Goal: Information Seeking & Learning: Learn about a topic

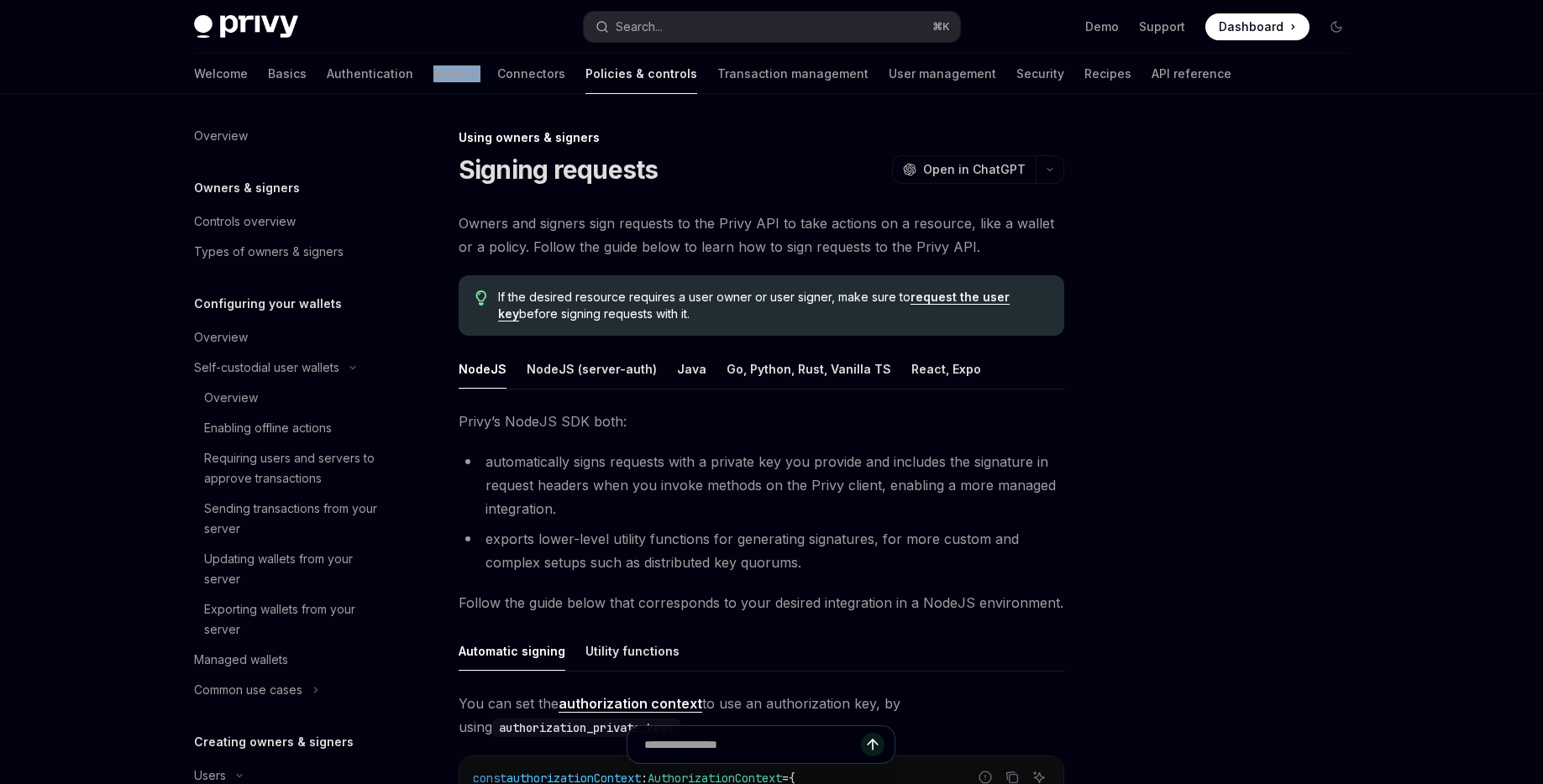
scroll to position [664, 0]
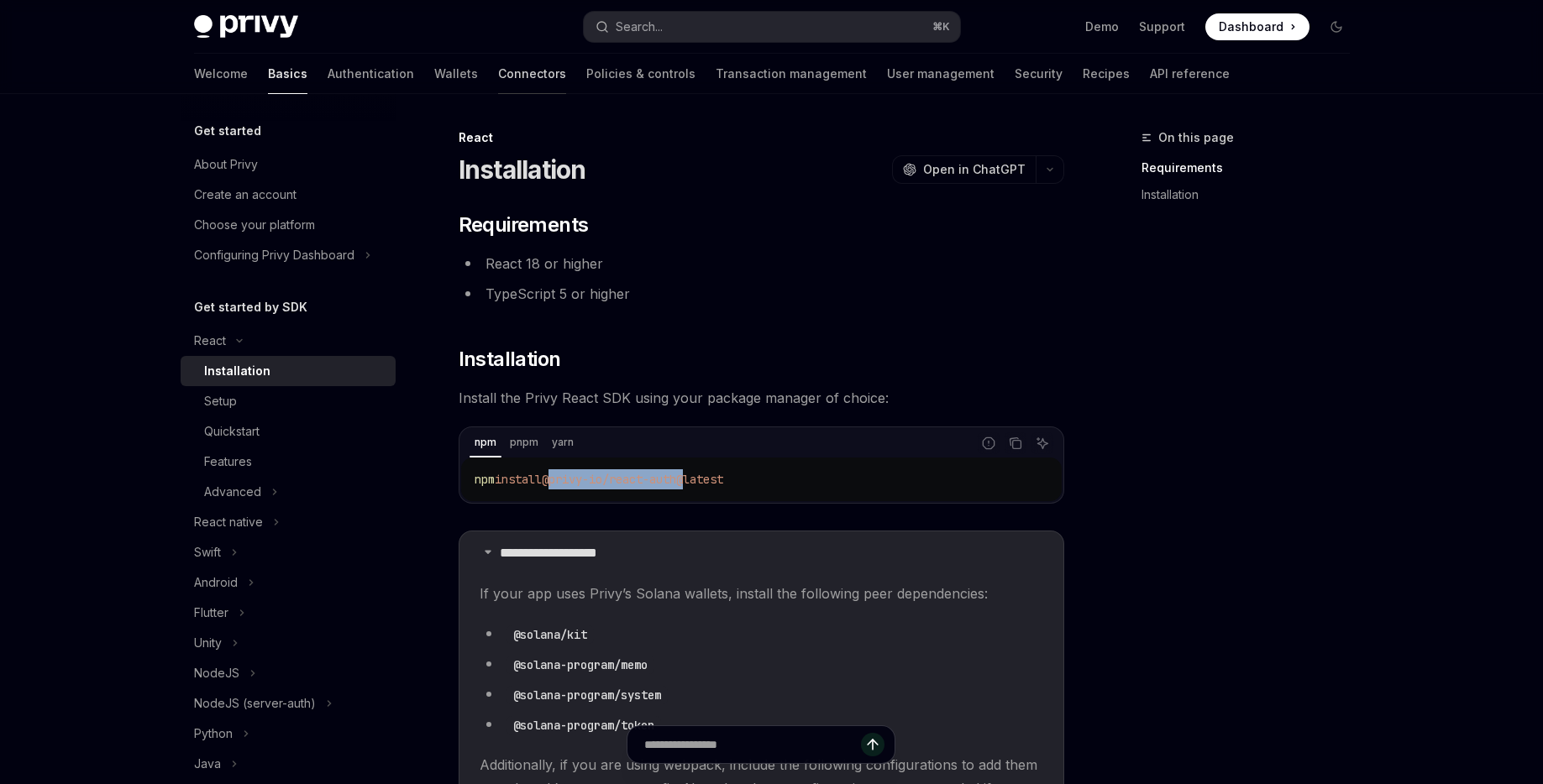
click at [498, 76] on link "Connectors" at bounding box center [532, 73] width 68 height 40
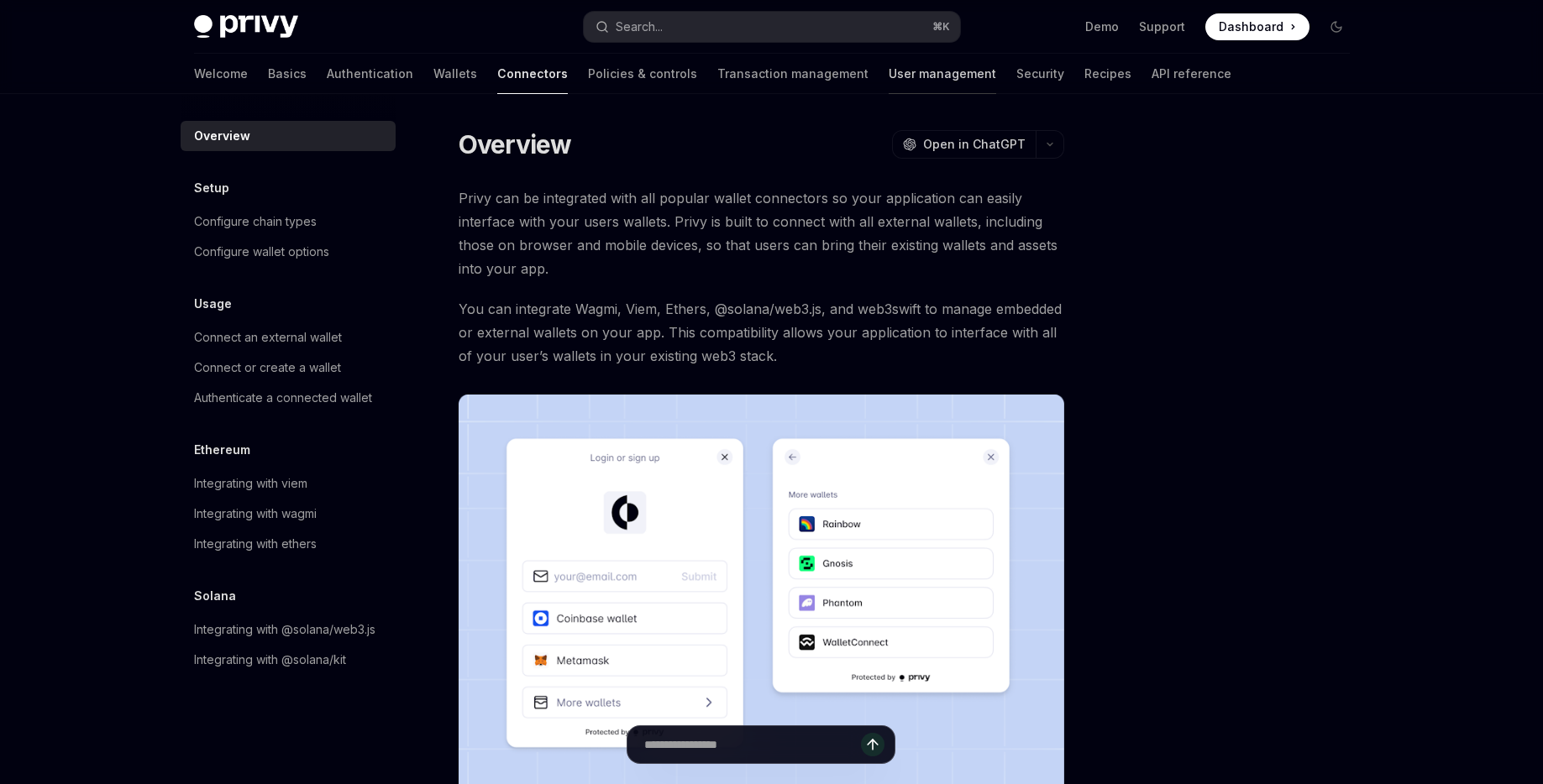
click at [889, 81] on link "User management" at bounding box center [942, 73] width 107 height 40
type textarea "*"
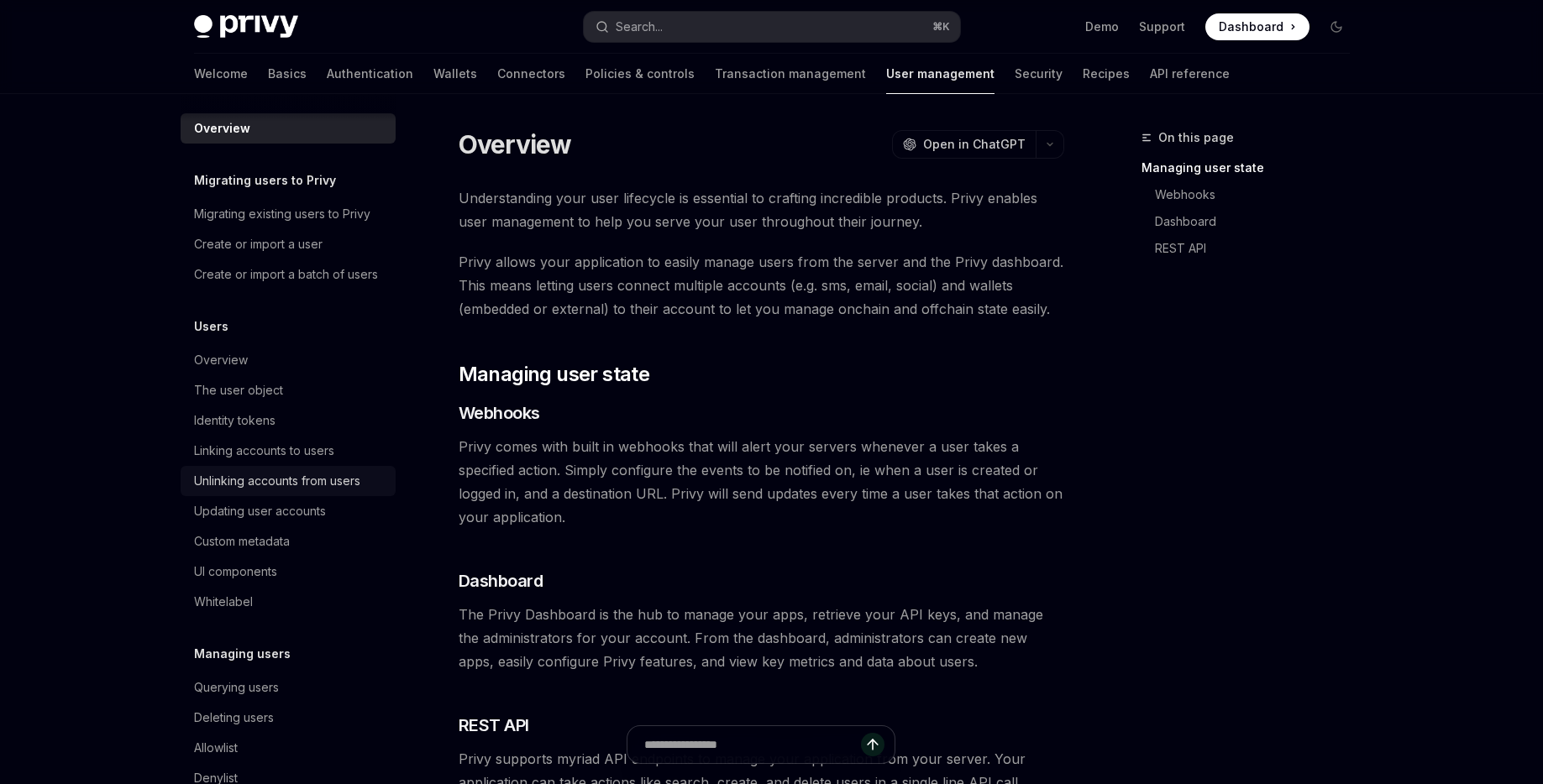
scroll to position [11, 0]
click at [261, 440] on div "Linking accounts to users" at bounding box center [264, 447] width 140 height 20
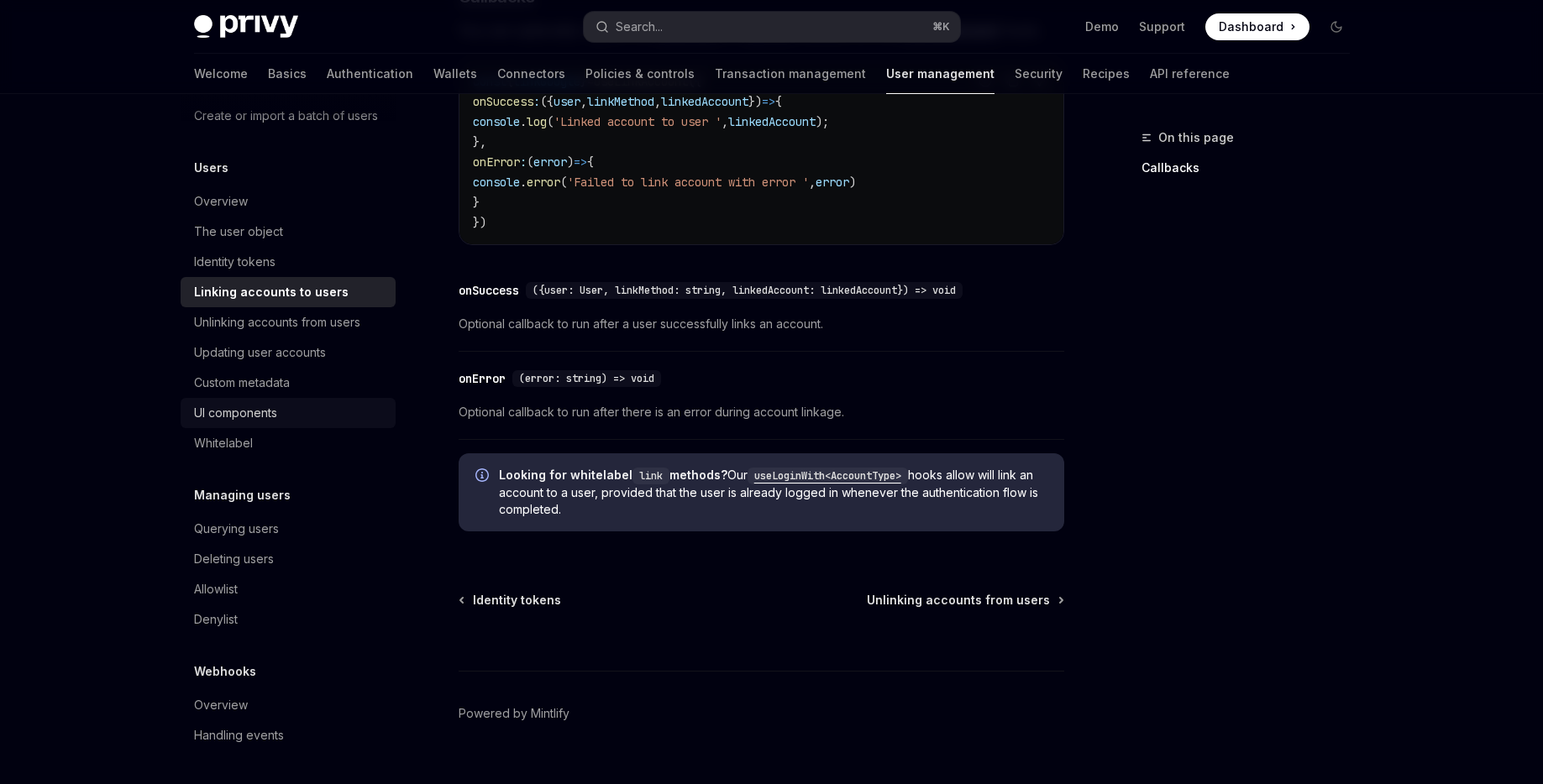
scroll to position [1963, 0]
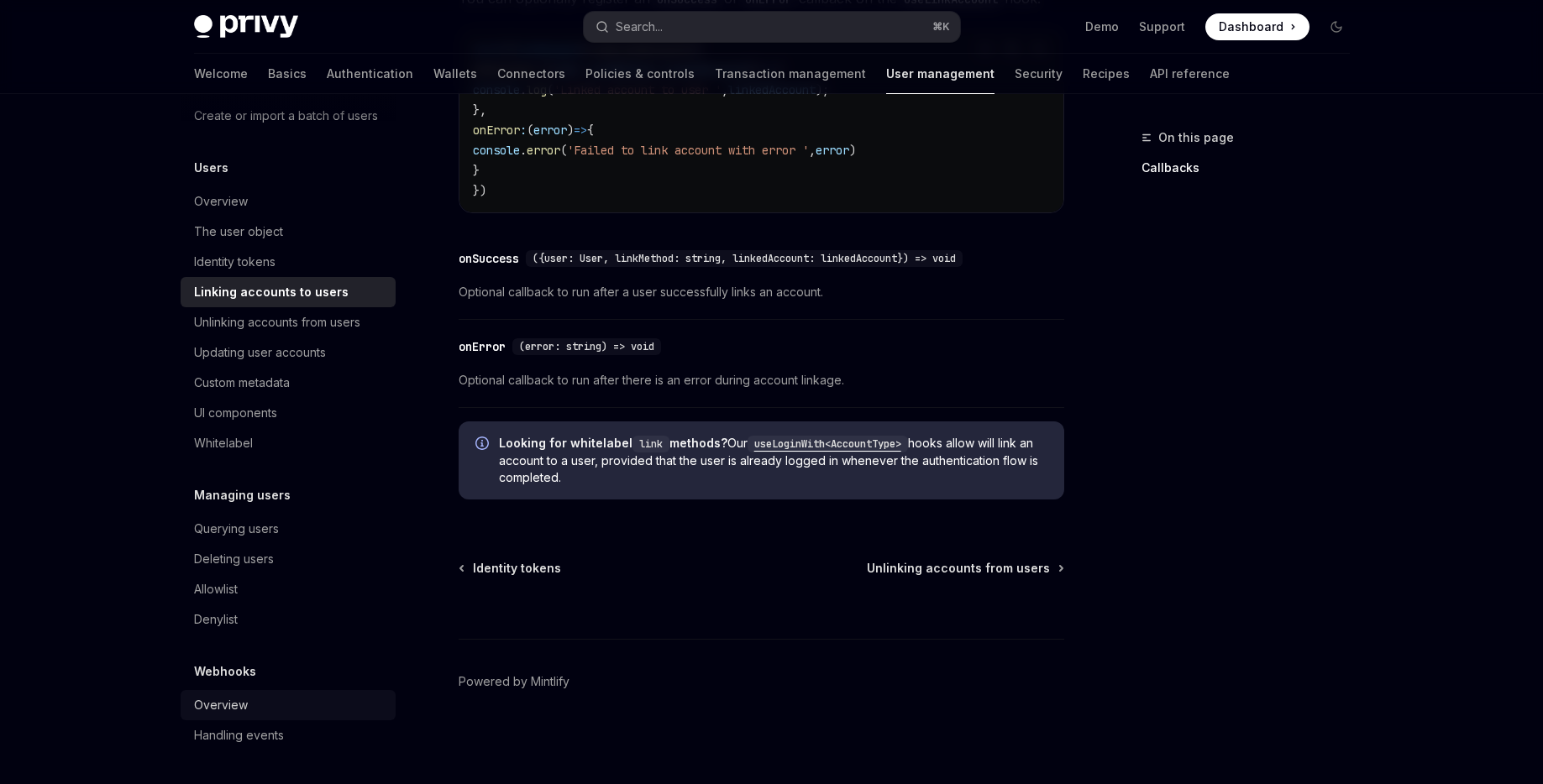
click at [274, 697] on div "Overview" at bounding box center [289, 705] width 191 height 20
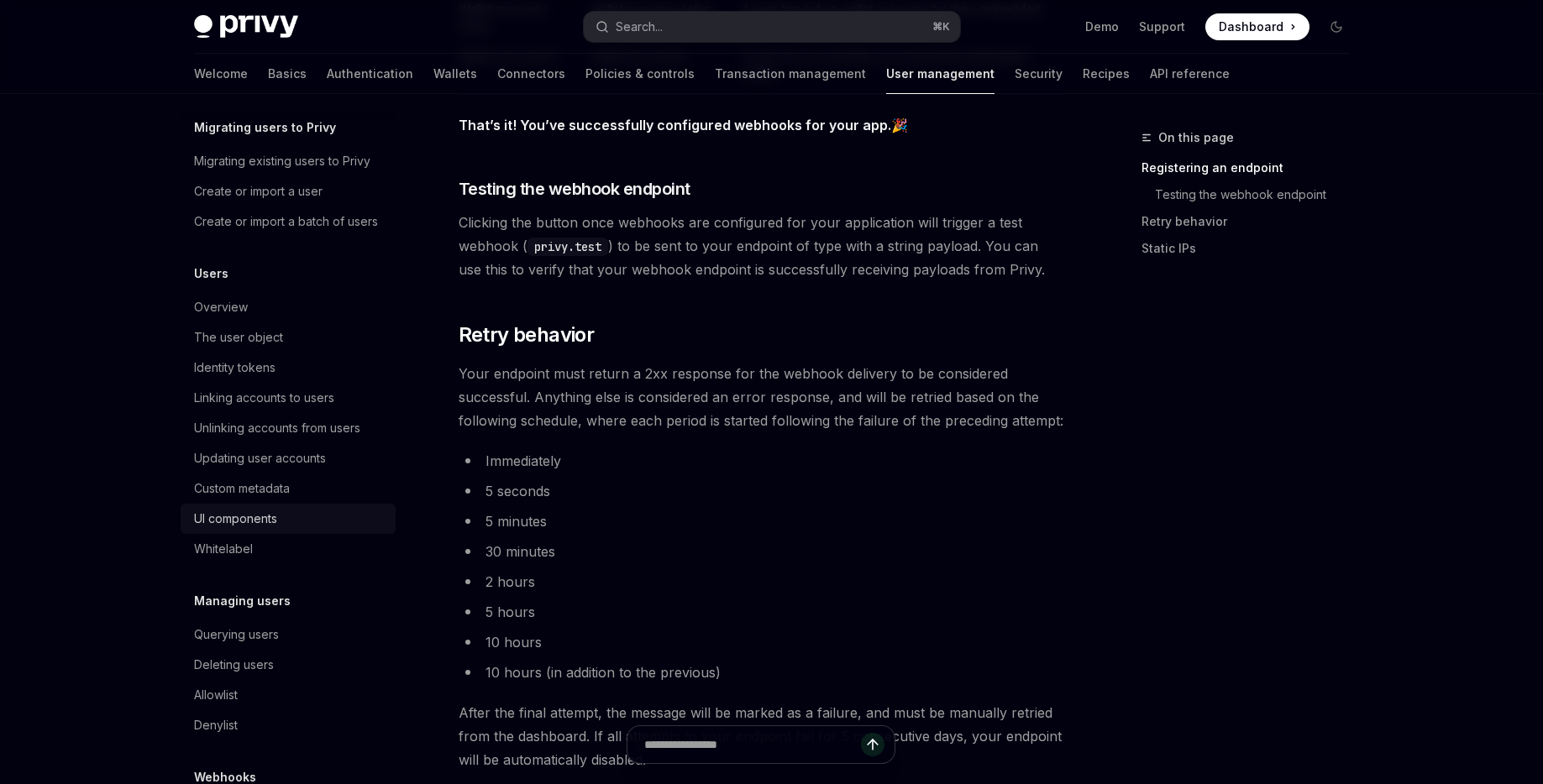
scroll to position [18, 0]
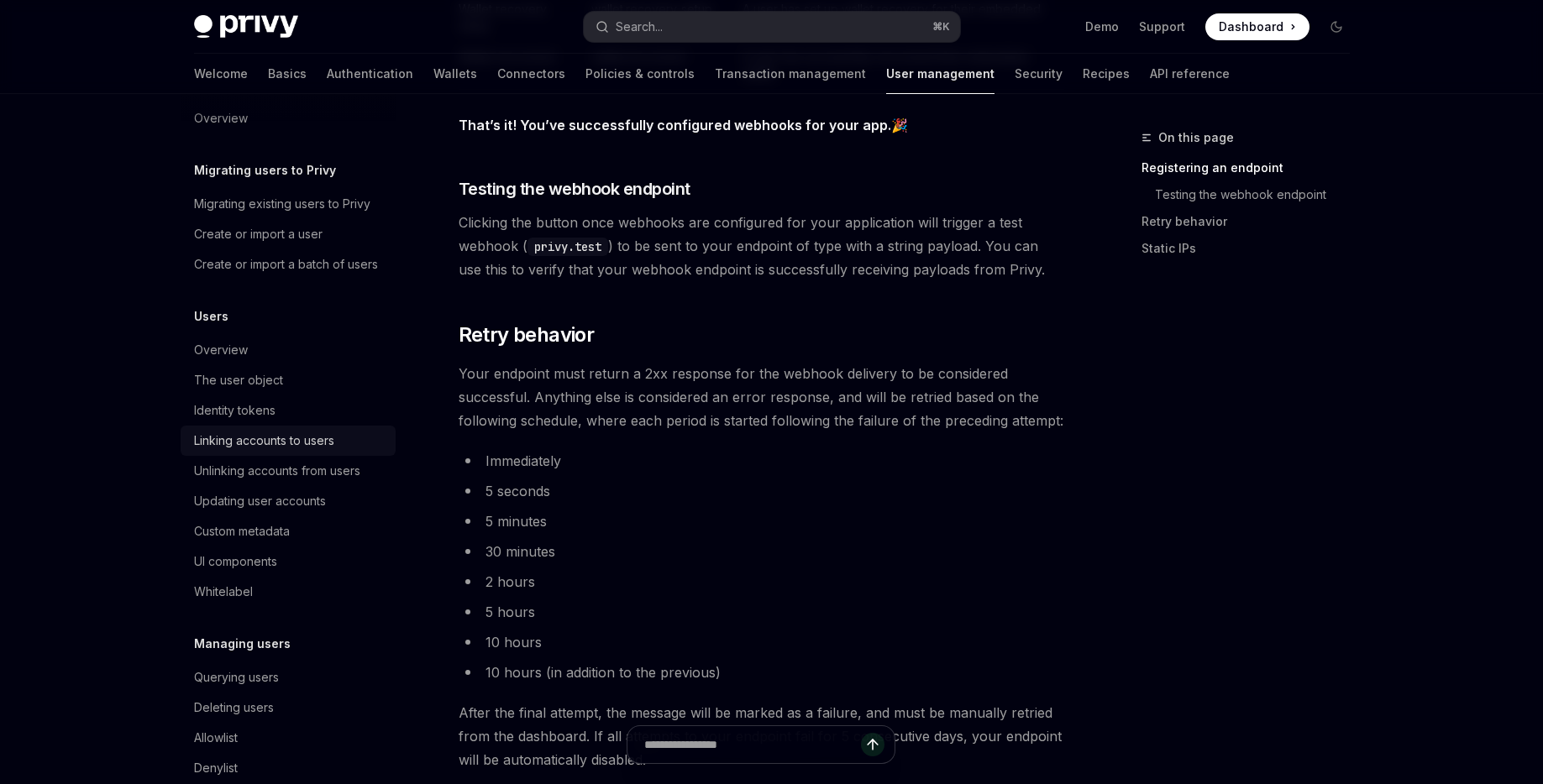
click at [270, 440] on div "Linking accounts to users" at bounding box center [264, 440] width 140 height 20
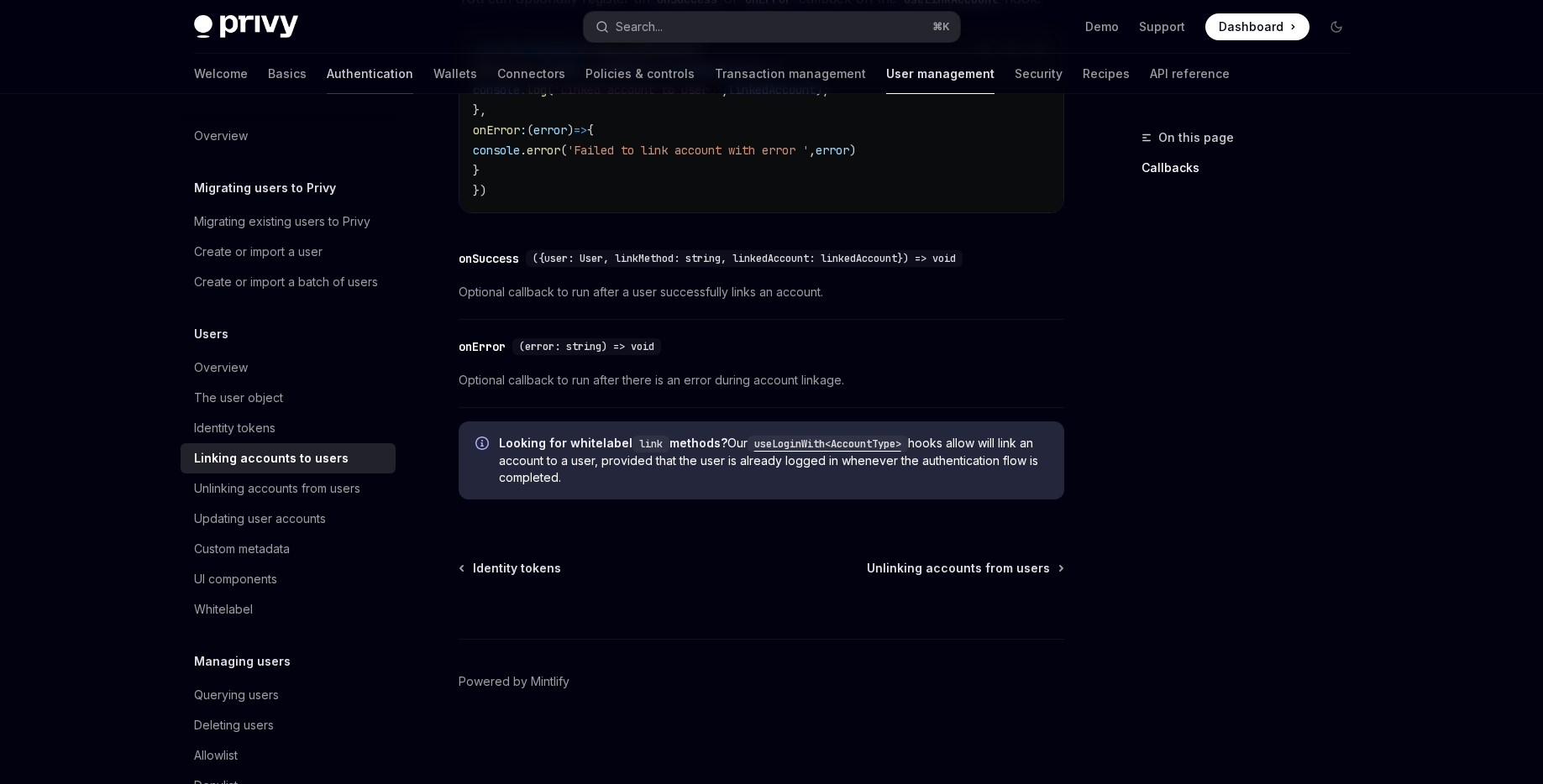
click at [327, 72] on link "Authentication" at bounding box center [370, 73] width 87 height 40
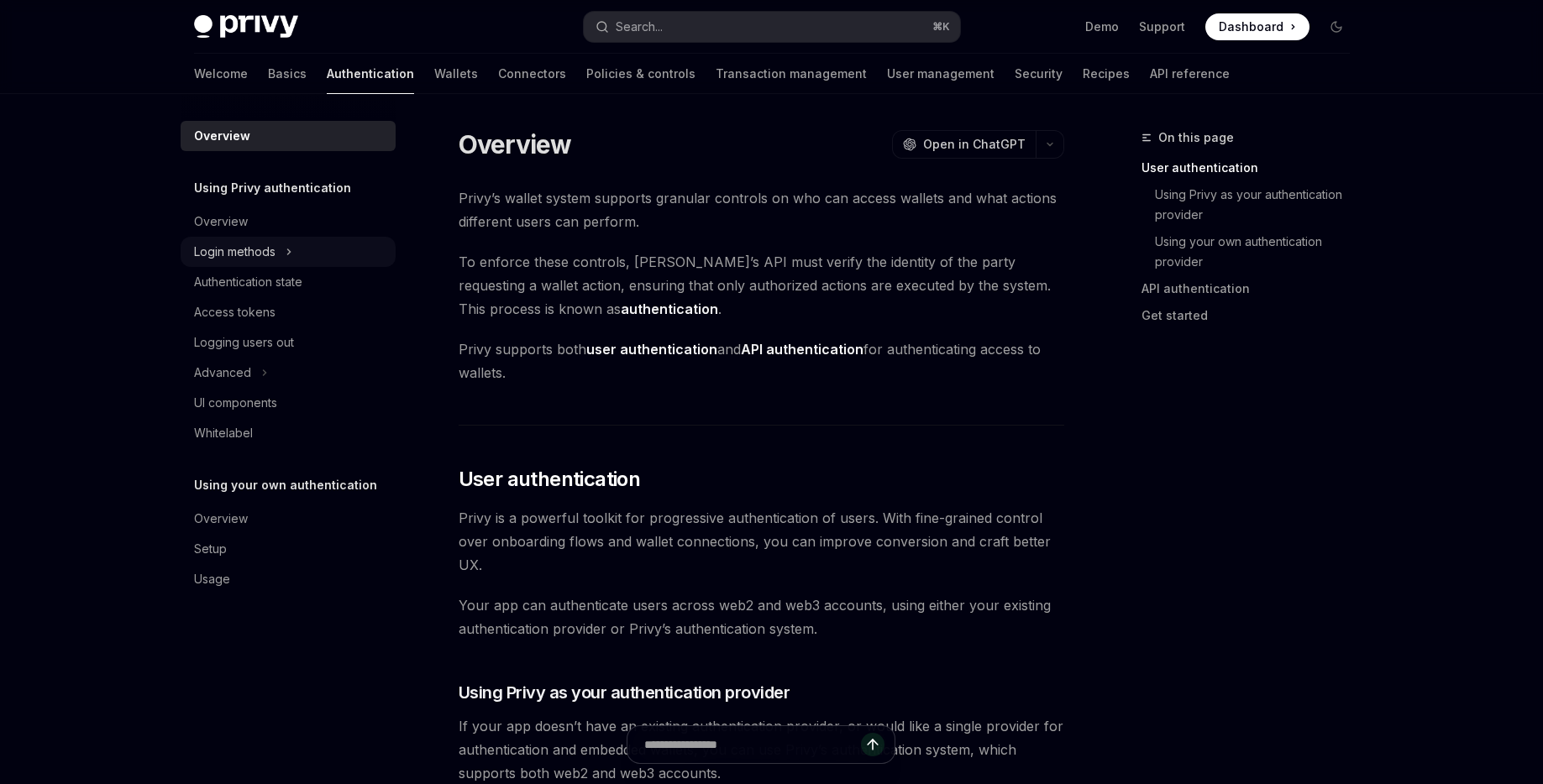
click at [267, 248] on div "Login methods" at bounding box center [234, 251] width 82 height 20
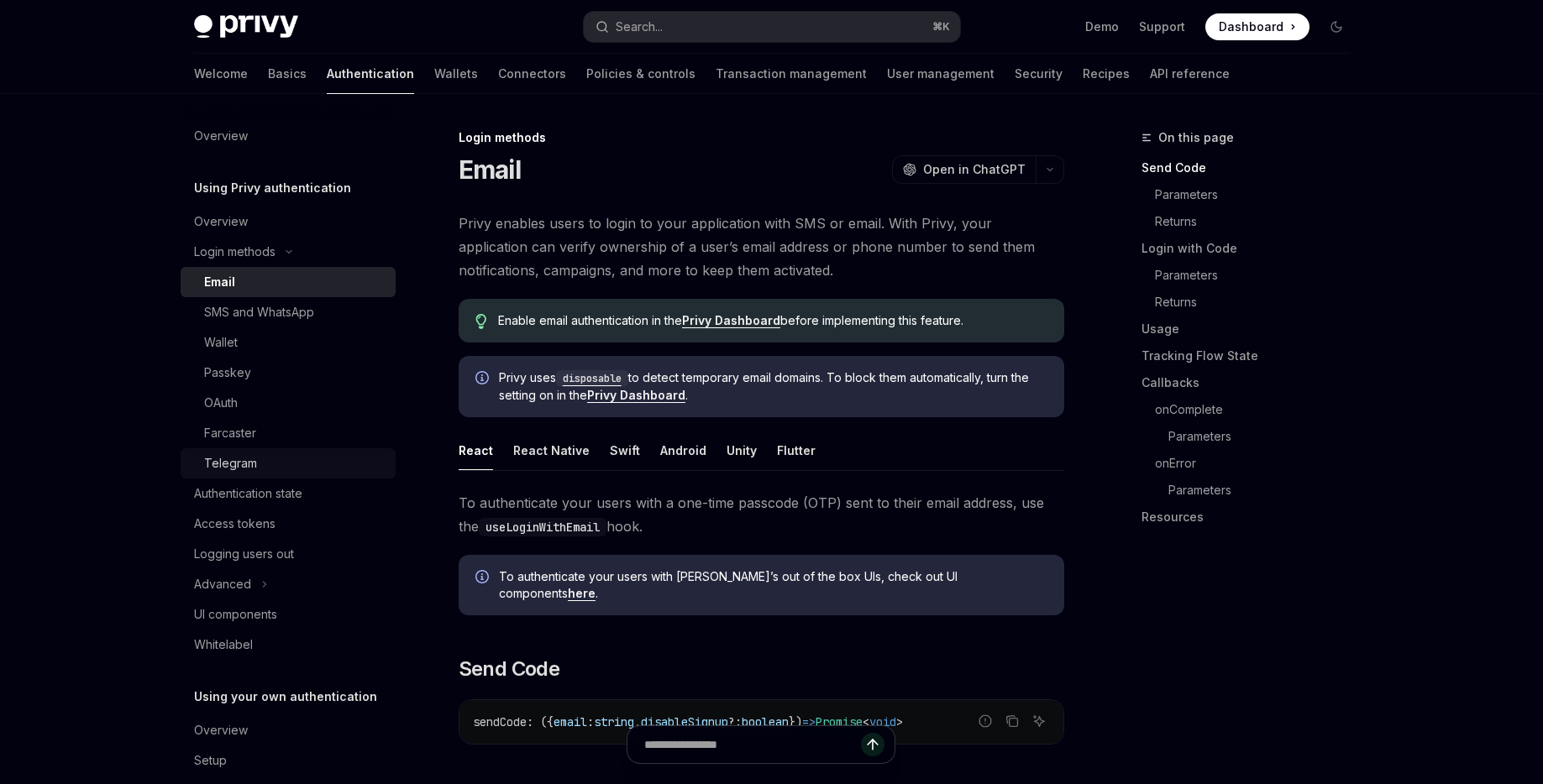
click at [236, 457] on div "Telegram" at bounding box center [231, 463] width 53 height 20
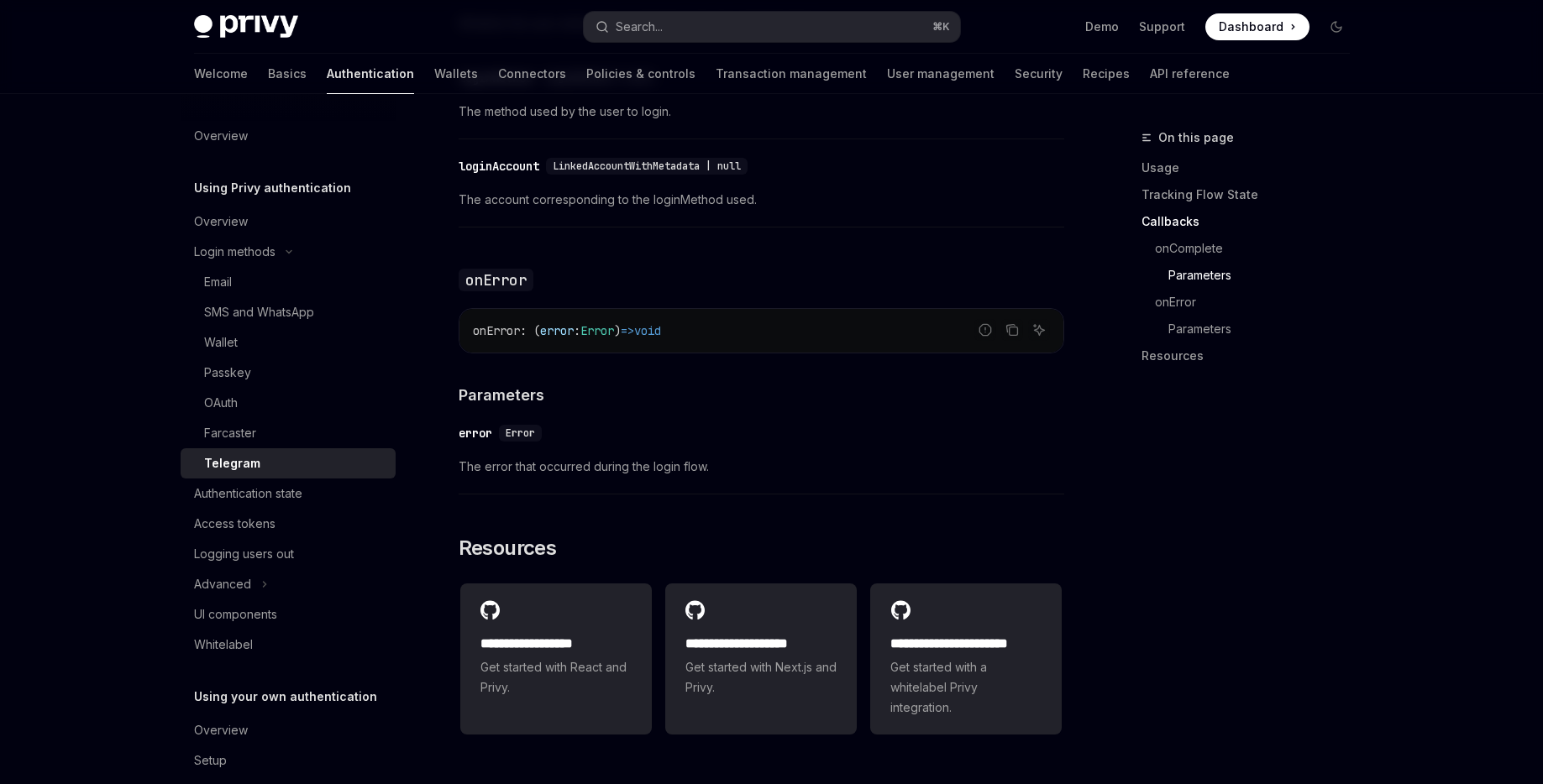
scroll to position [2468, 0]
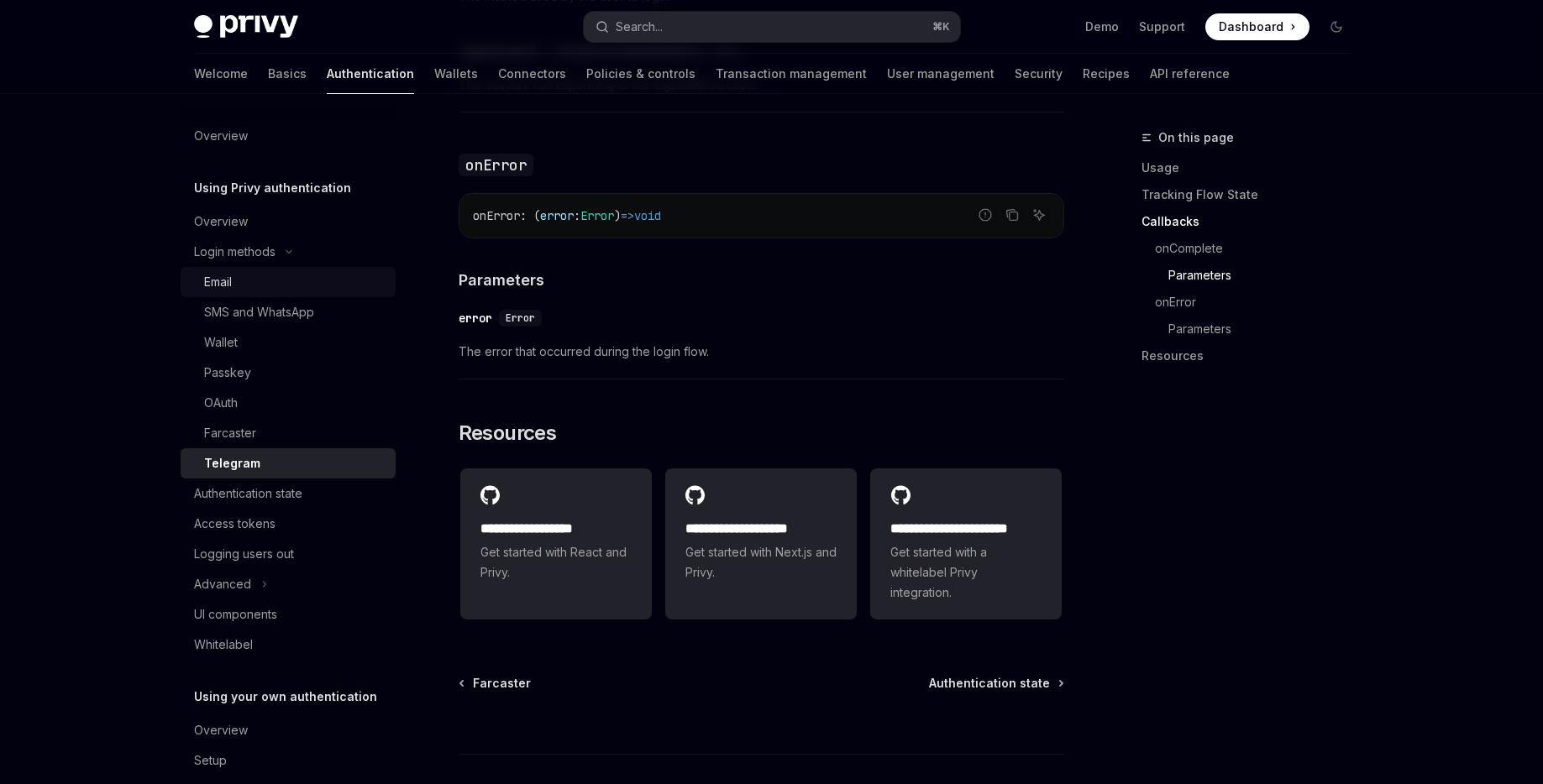
click at [258, 278] on div "Email" at bounding box center [295, 281] width 182 height 20
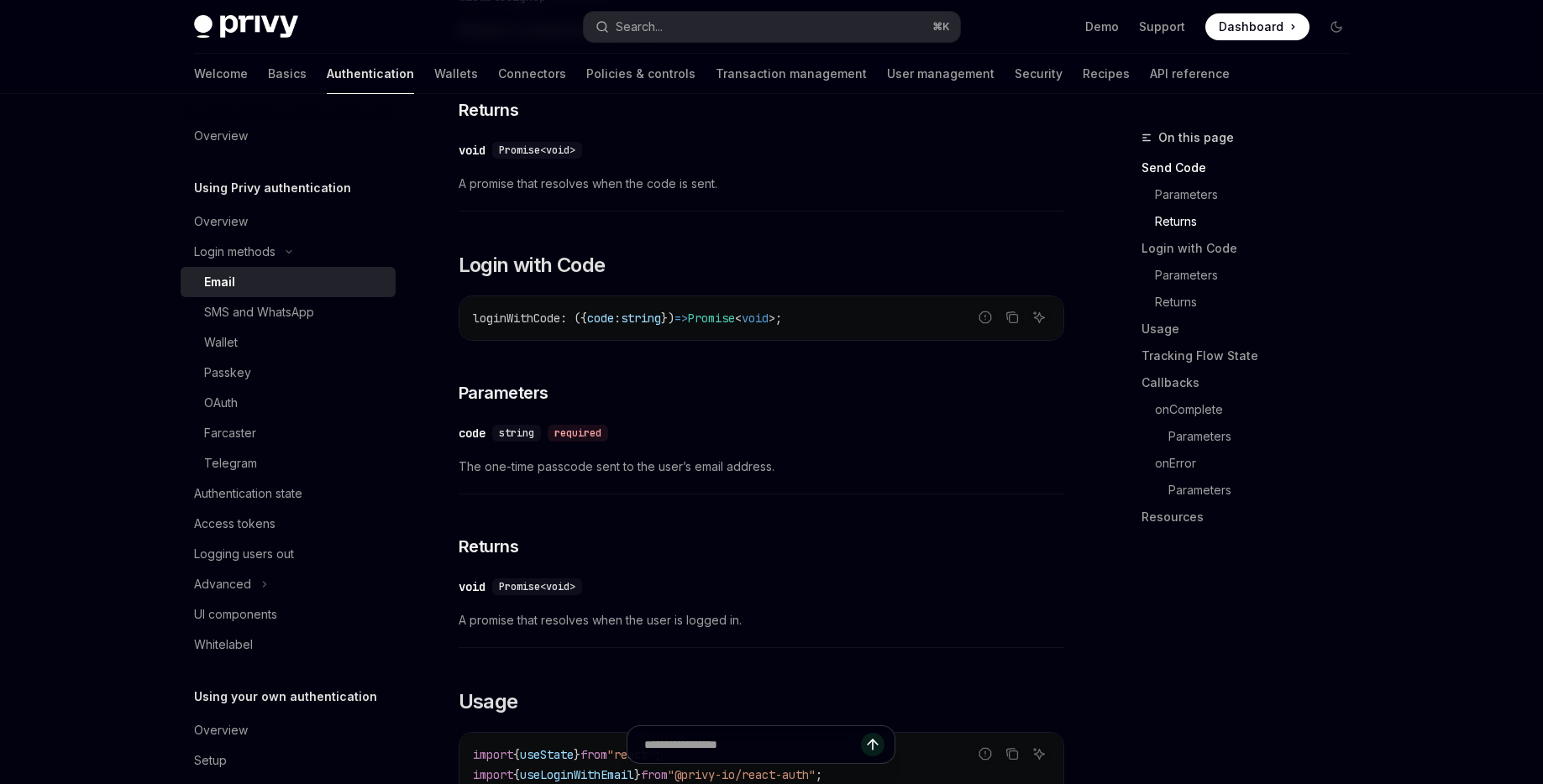
scroll to position [1386, 0]
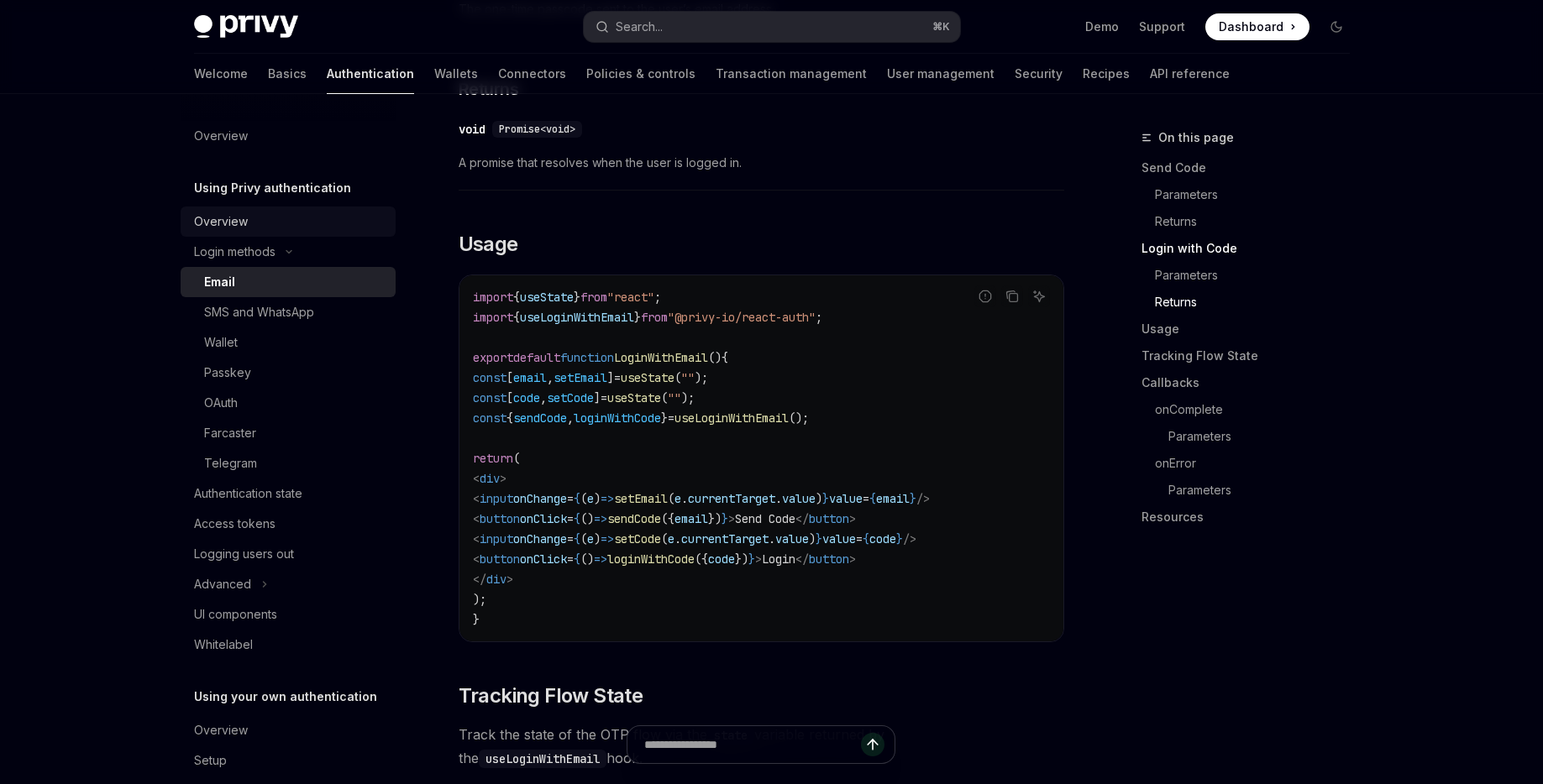
click at [230, 217] on div "Overview" at bounding box center [220, 221] width 54 height 20
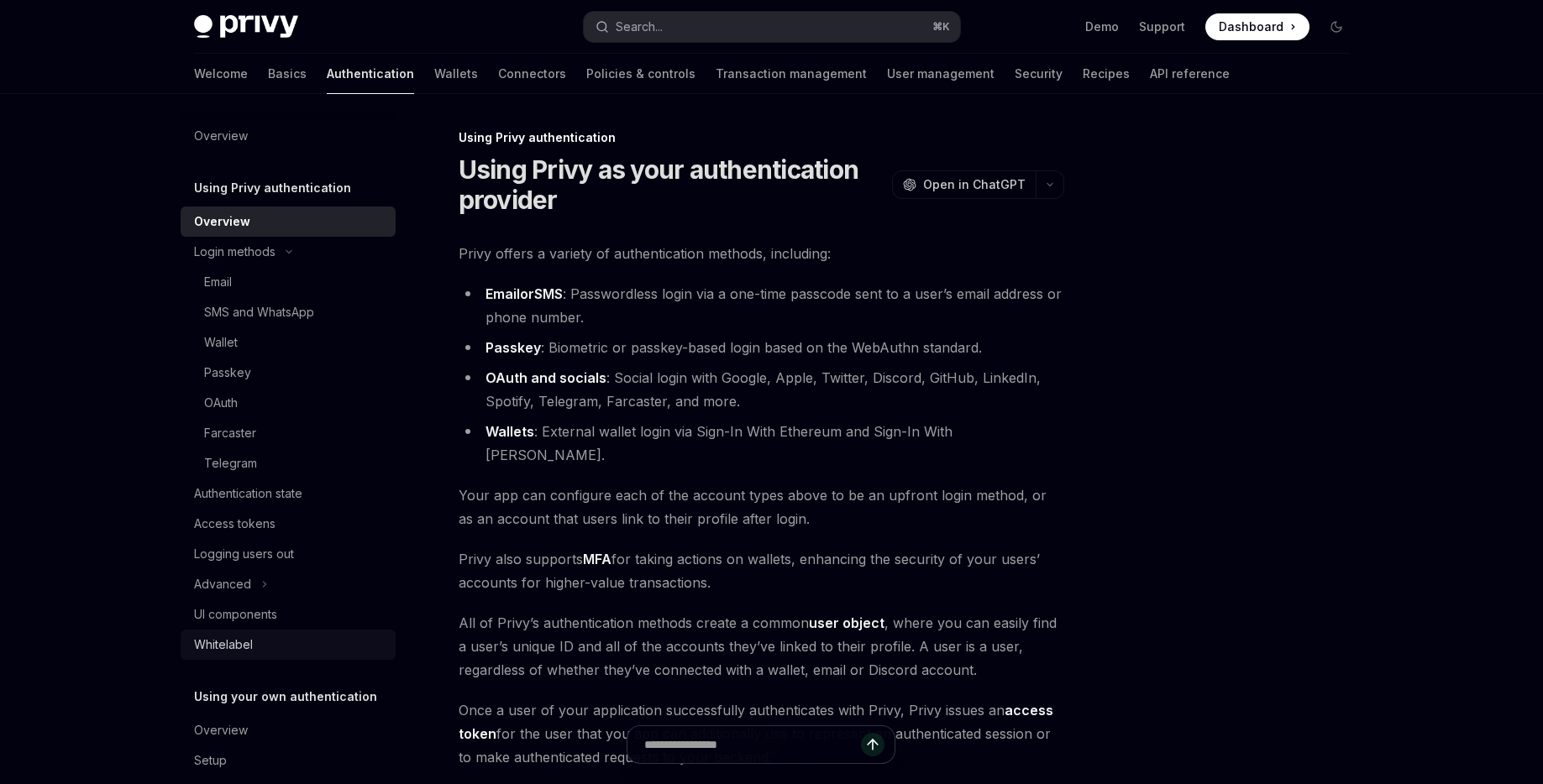
click at [237, 631] on link "Whitelabel" at bounding box center [288, 645] width 215 height 30
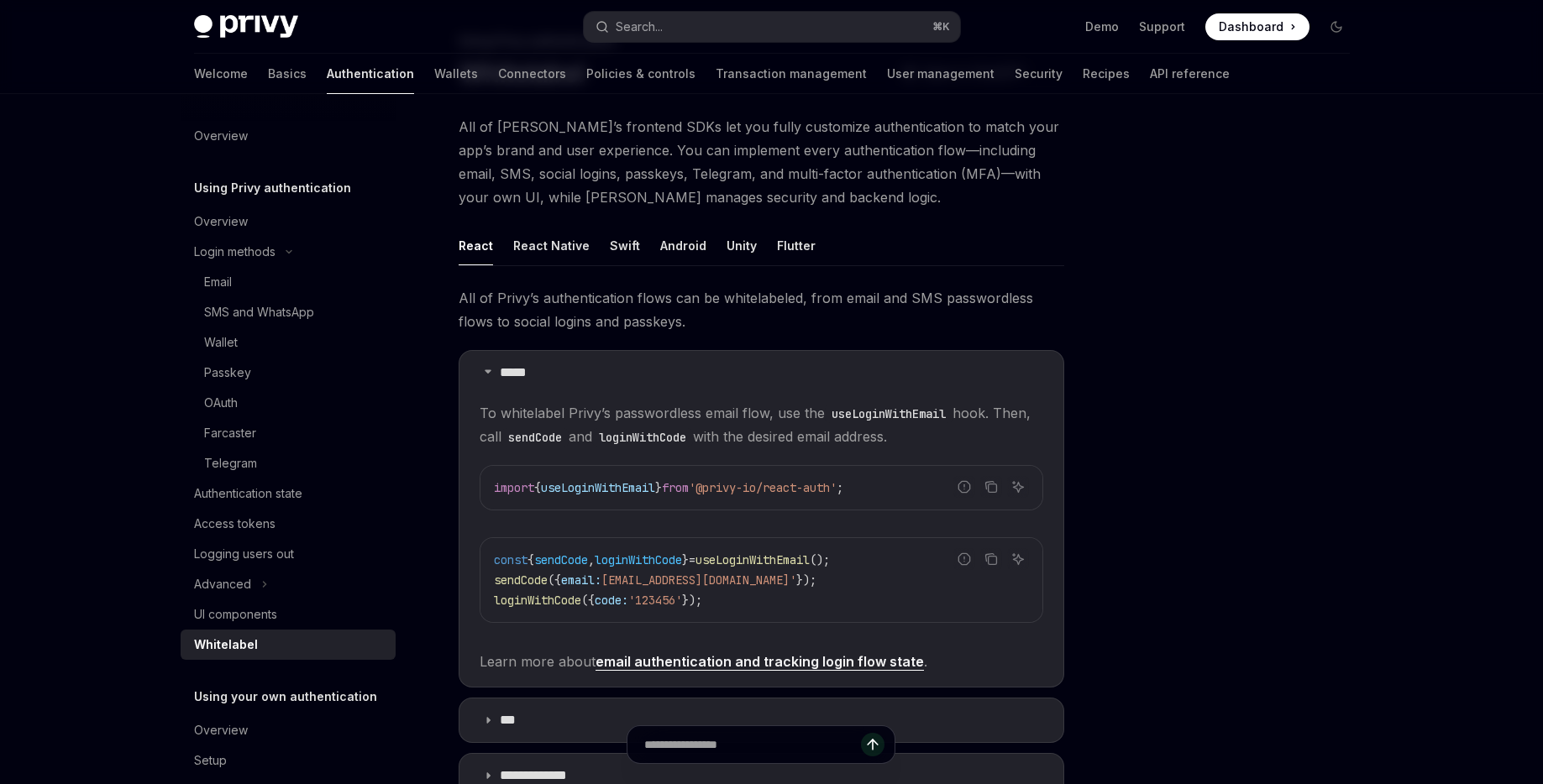
scroll to position [95, 0]
click at [221, 621] on div "UI components" at bounding box center [235, 614] width 83 height 20
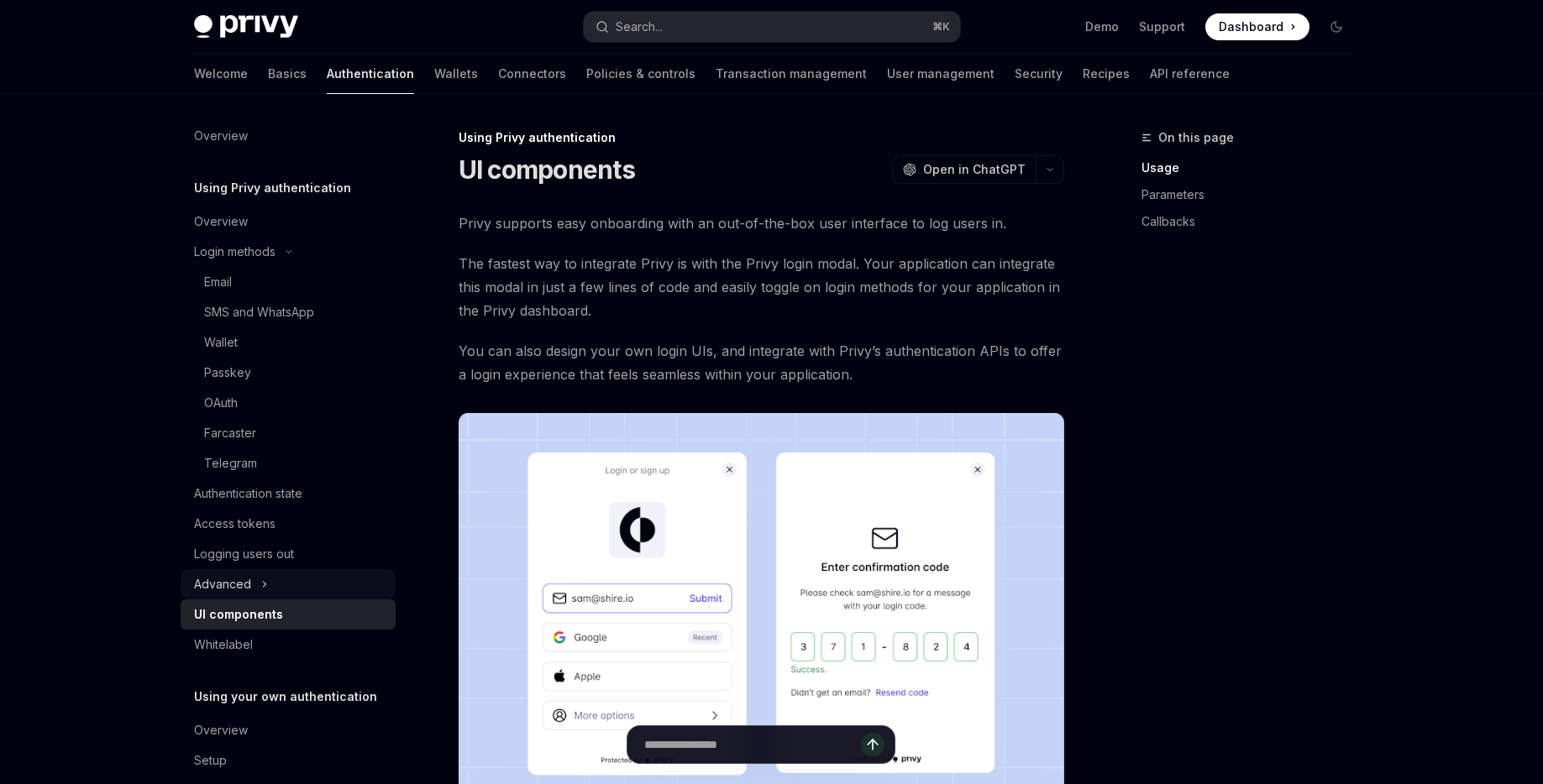
click at [225, 578] on div "Advanced" at bounding box center [222, 584] width 57 height 20
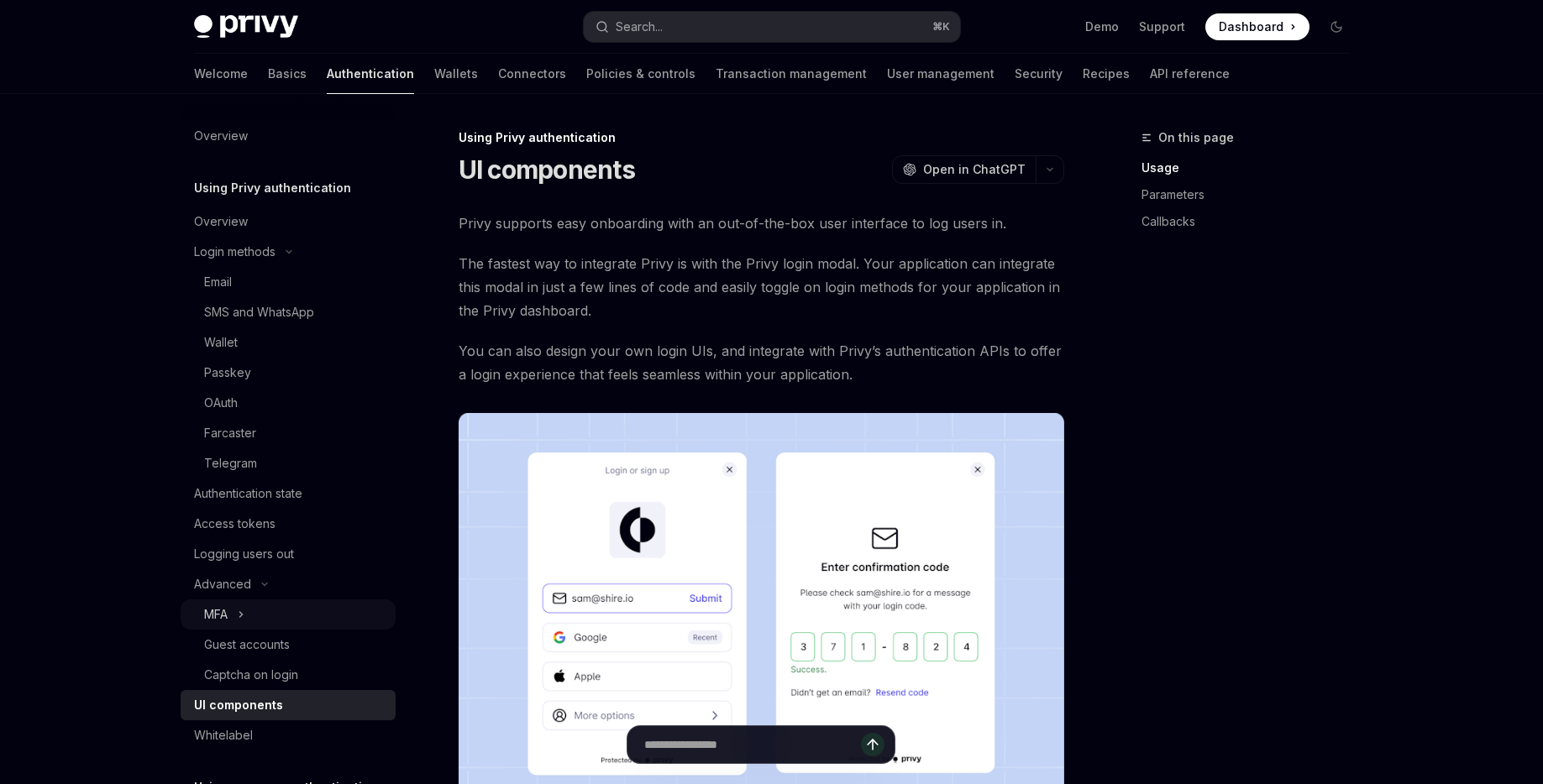
click at [273, 616] on button "MFA" at bounding box center [288, 615] width 215 height 30
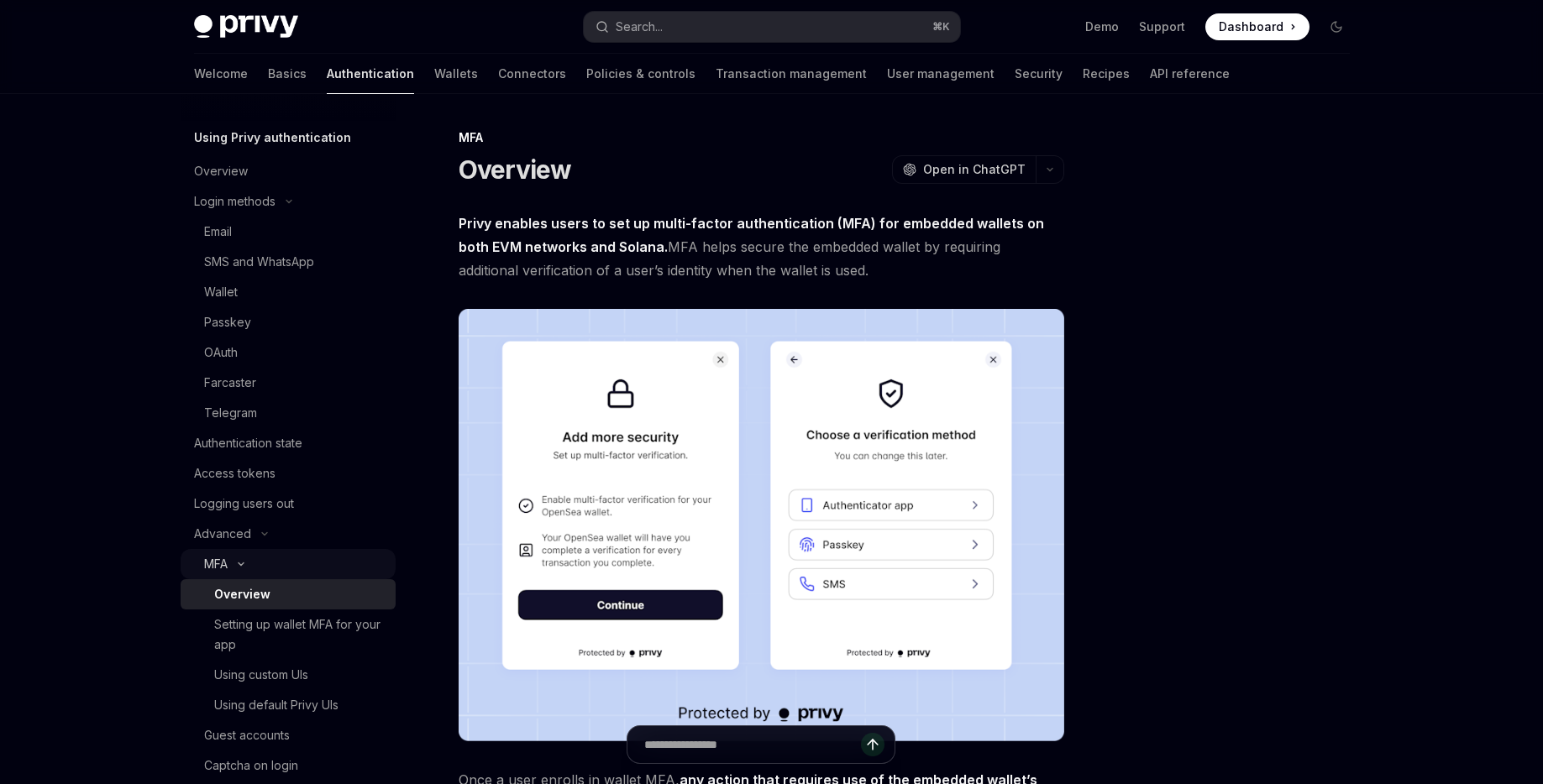
scroll to position [56, 0]
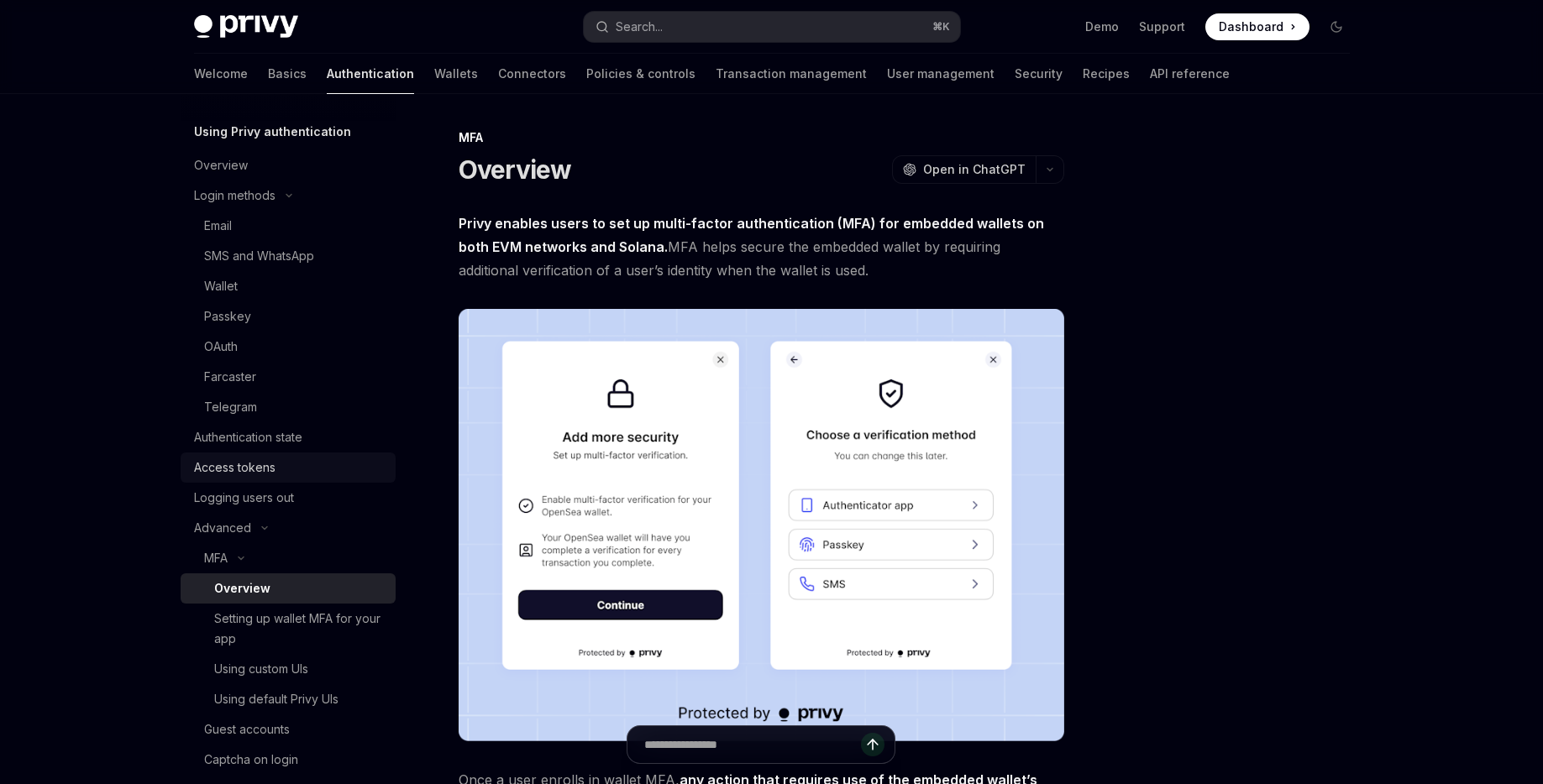
click at [235, 470] on div "Access tokens" at bounding box center [234, 467] width 82 height 20
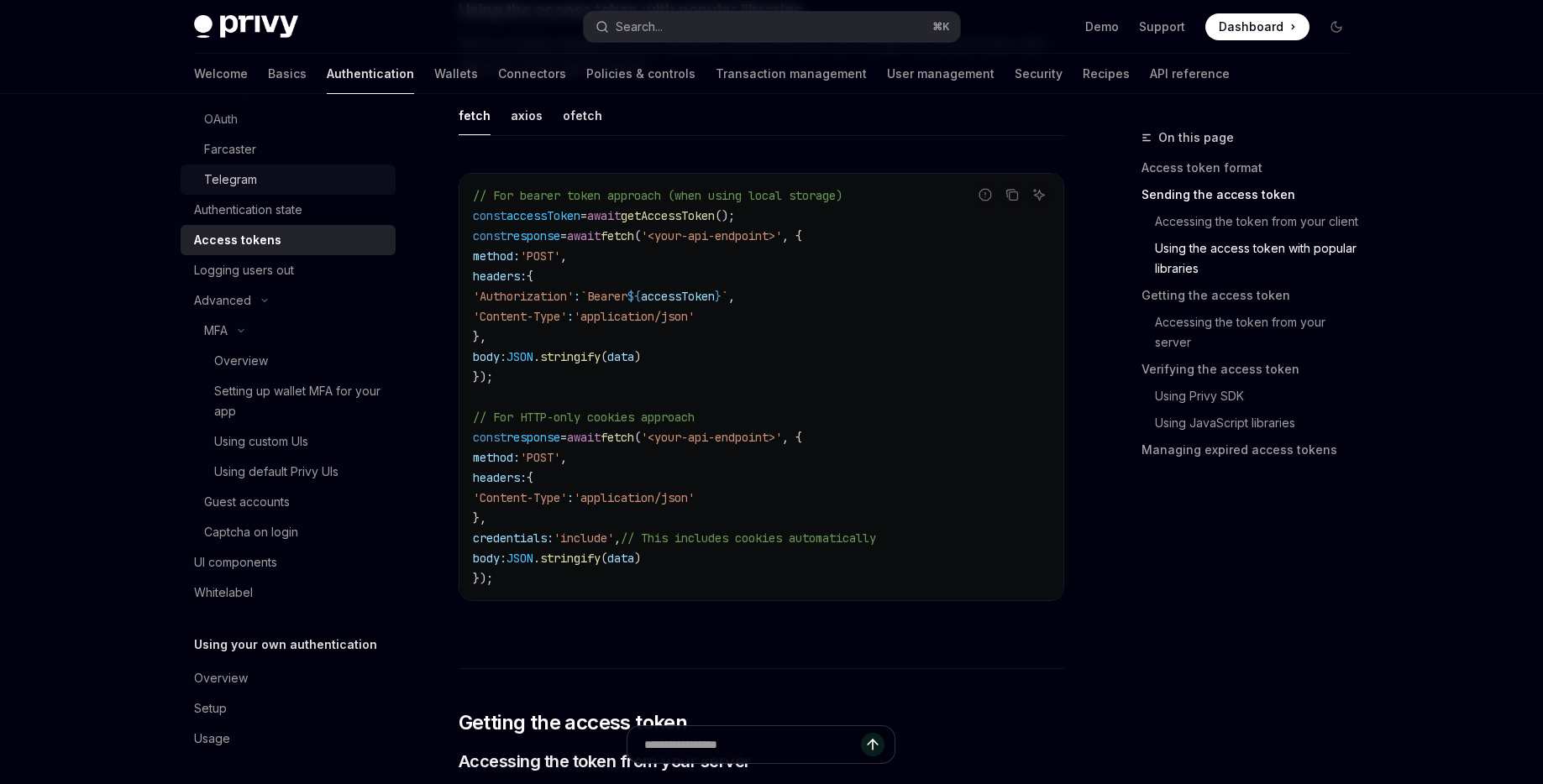
scroll to position [287, 0]
click at [265, 667] on div "Overview" at bounding box center [289, 674] width 191 height 20
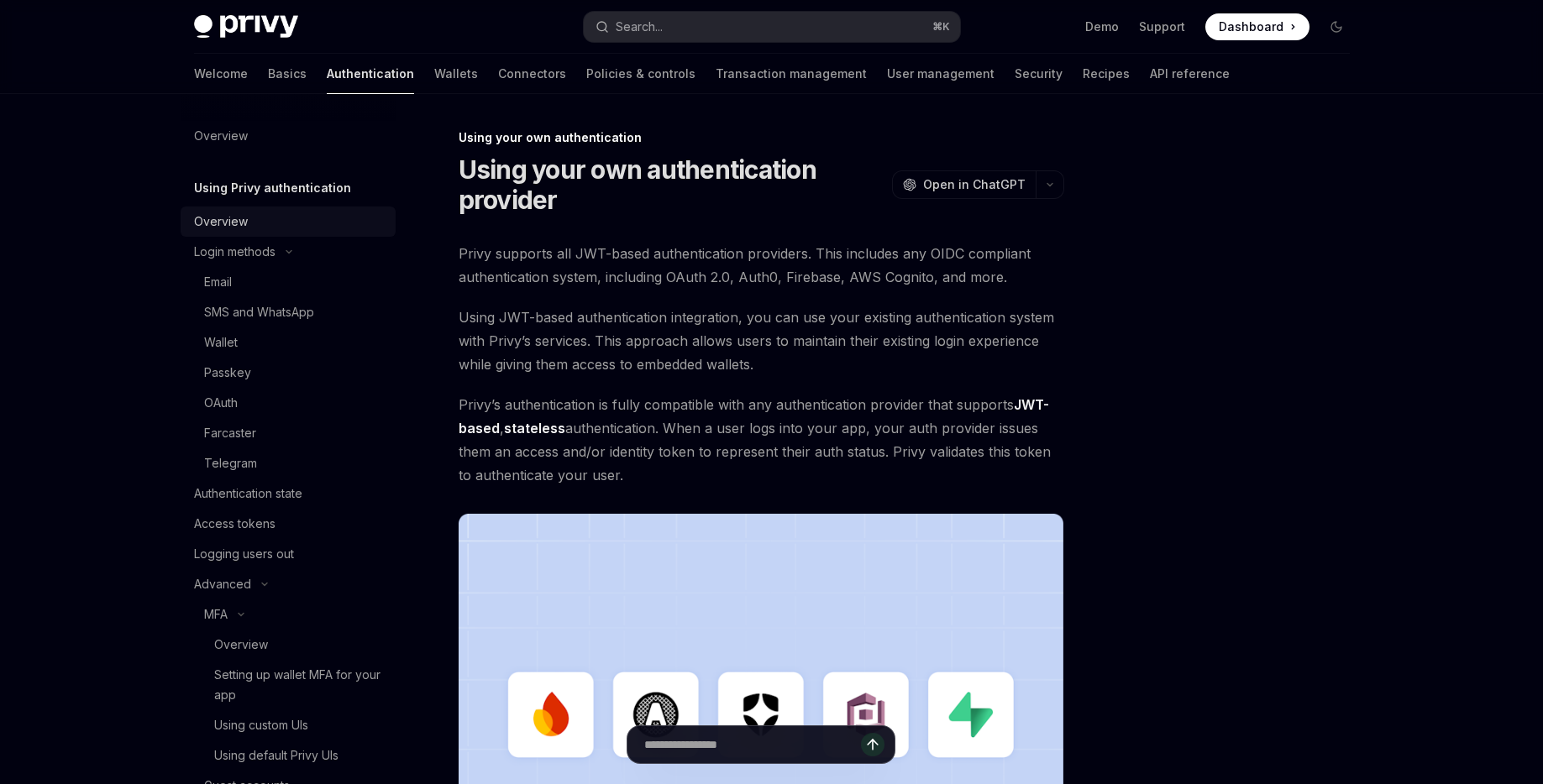
click at [258, 228] on div "Overview" at bounding box center [289, 221] width 191 height 20
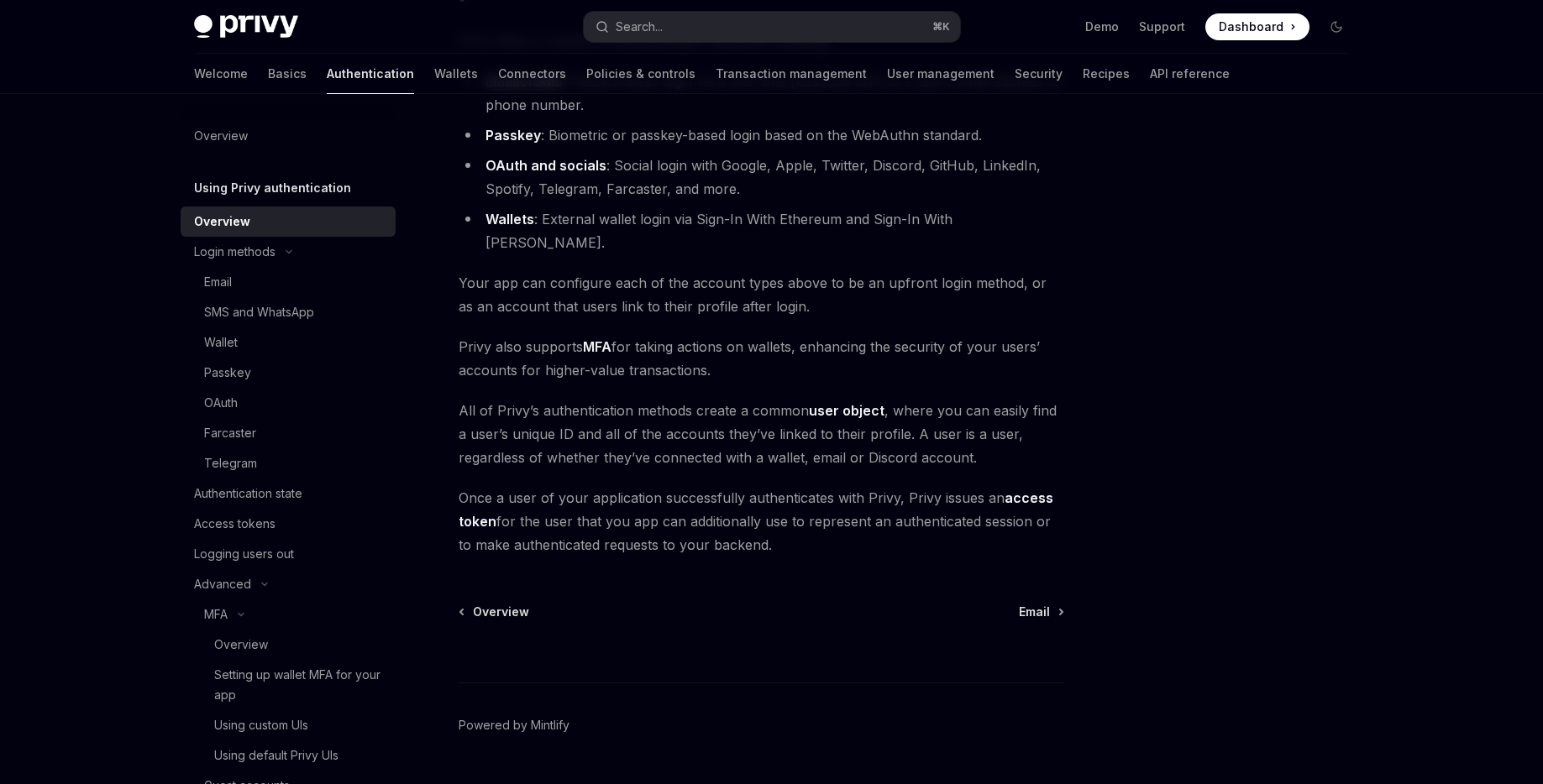
scroll to position [232, 0]
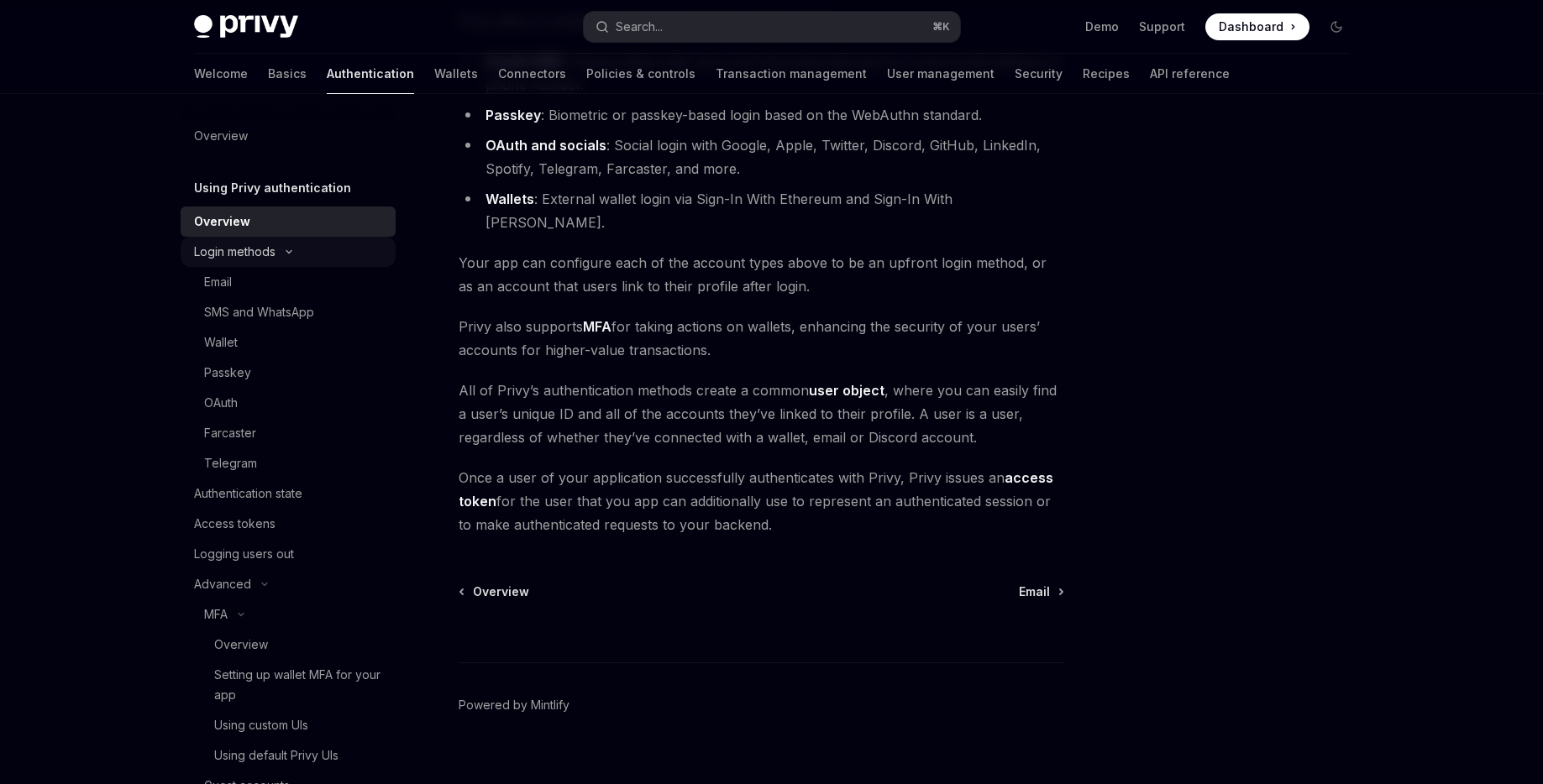
click at [264, 250] on div "Login methods" at bounding box center [234, 251] width 82 height 20
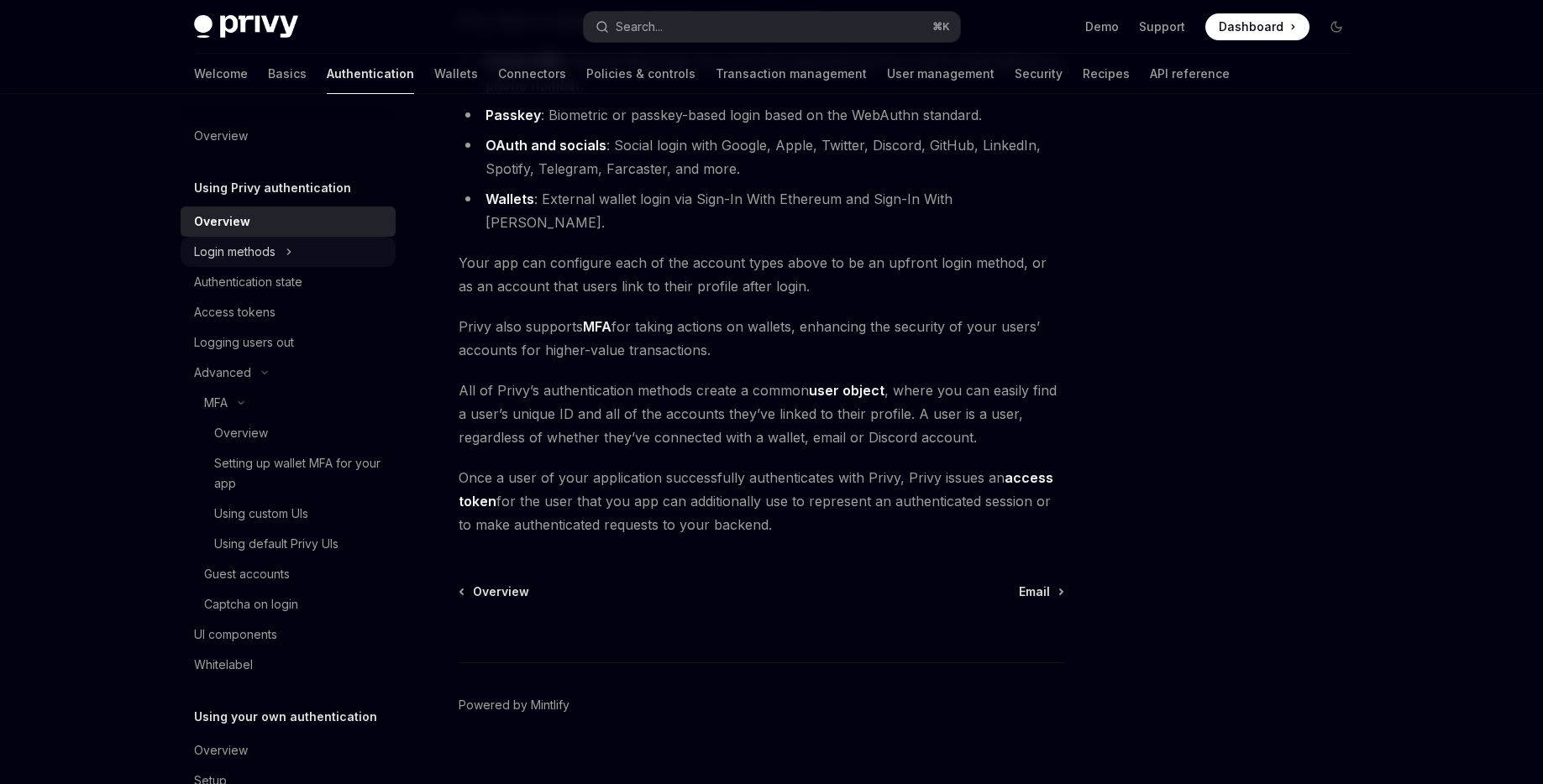
click at [264, 250] on div "Login methods" at bounding box center [234, 251] width 82 height 20
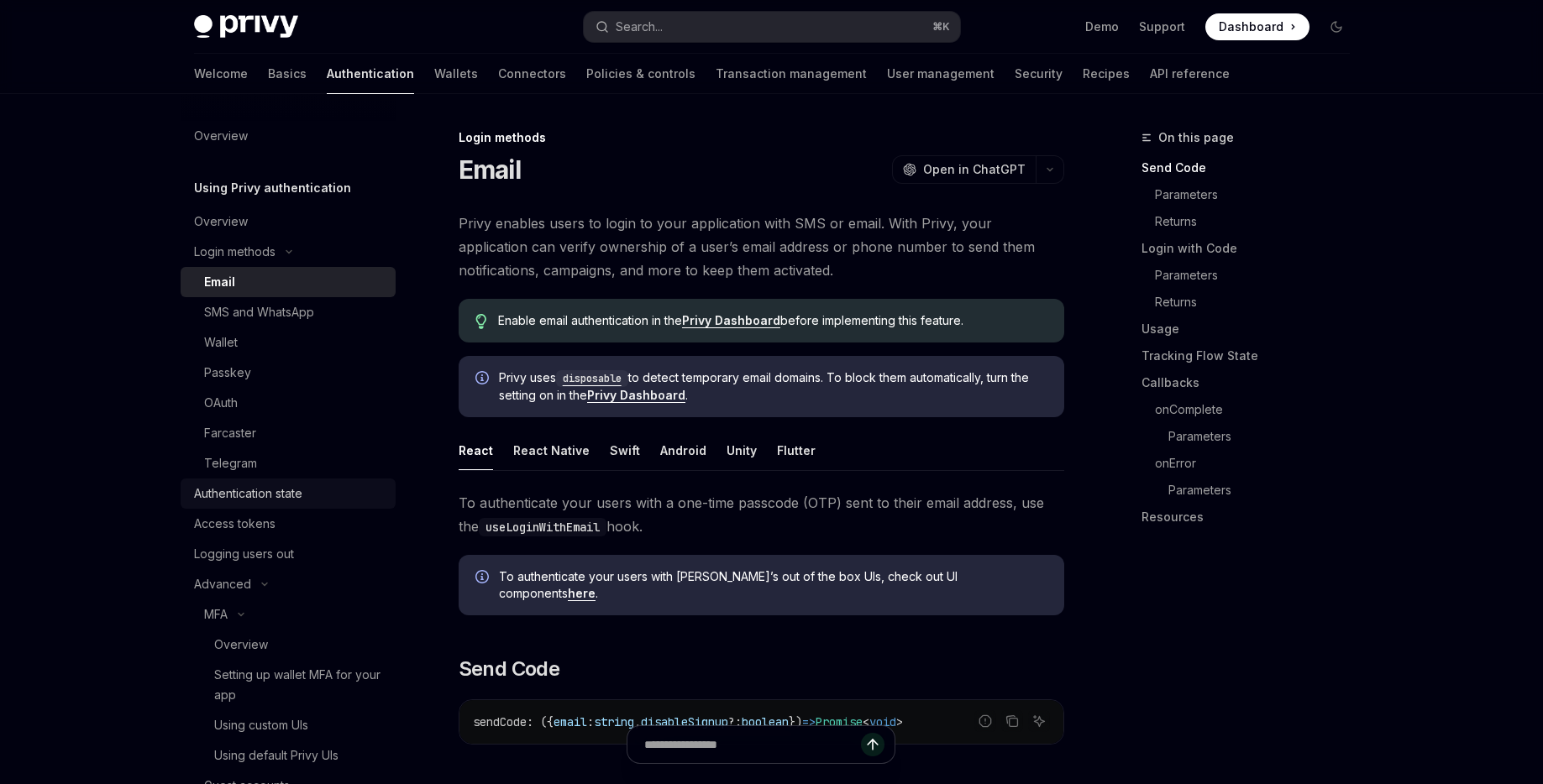
click at [237, 481] on link "Authentication state" at bounding box center [288, 493] width 215 height 30
type textarea "*"
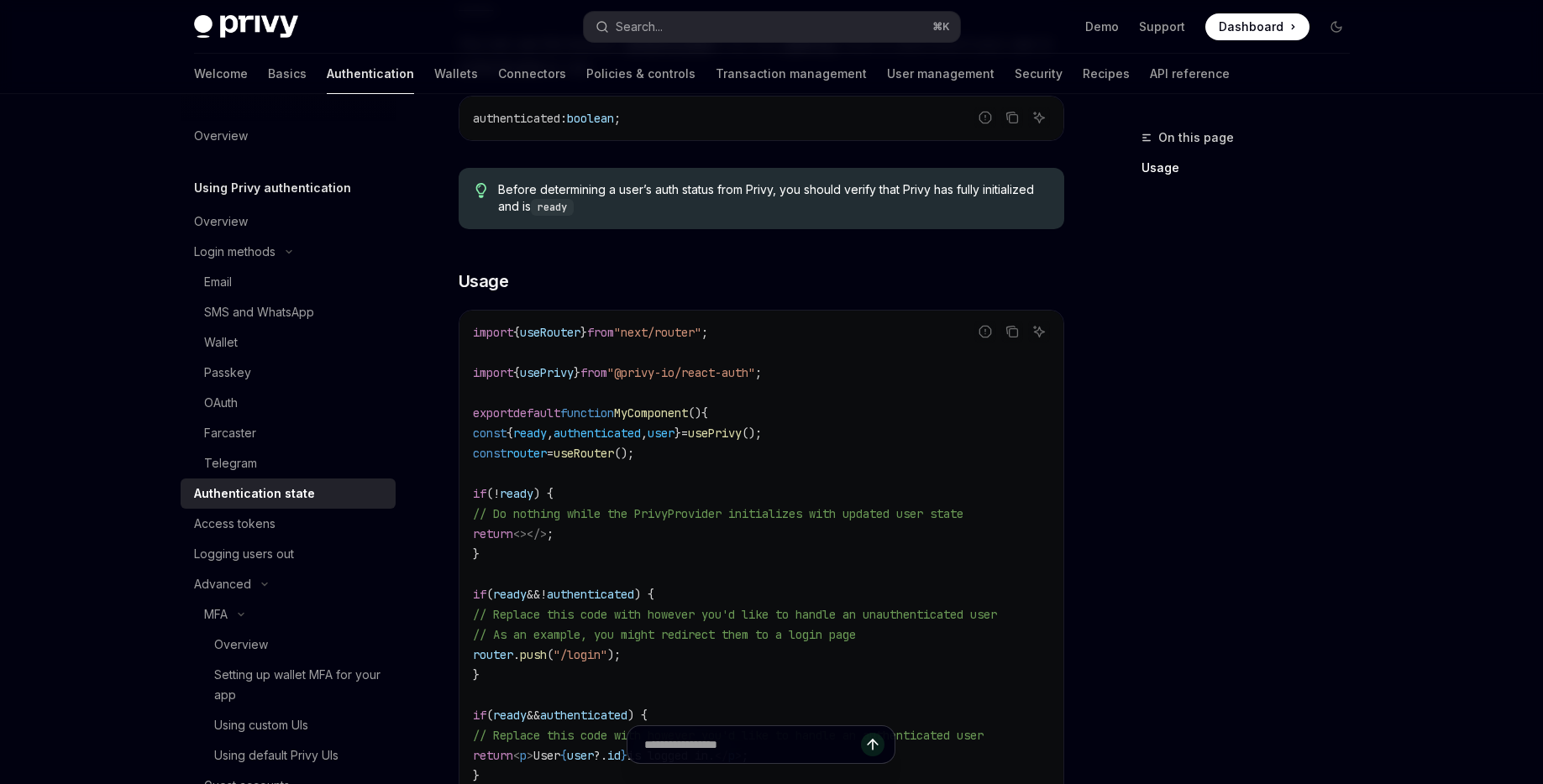
scroll to position [369, 0]
